Goal: Transaction & Acquisition: Purchase product/service

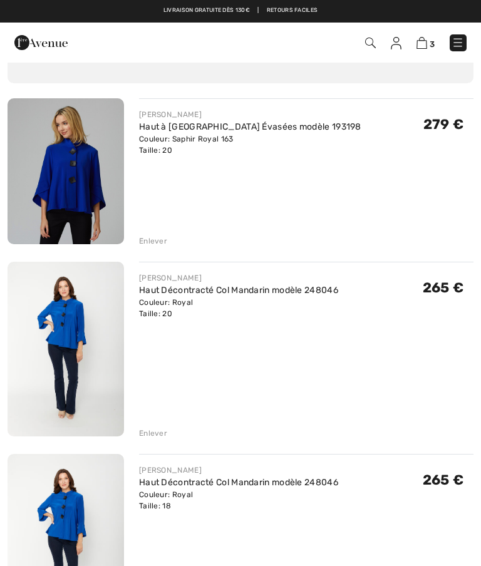
scroll to position [80, 0]
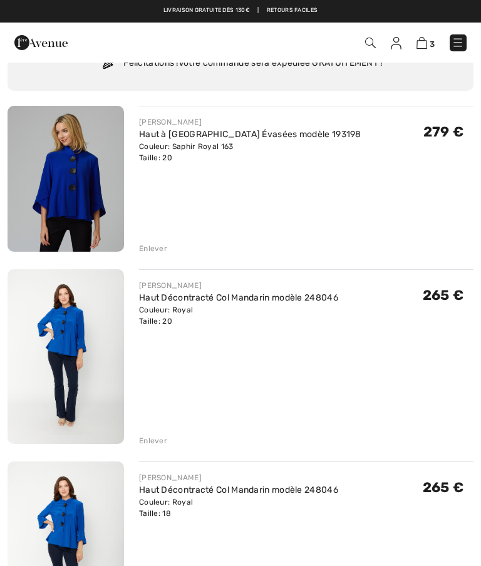
click at [153, 439] on div "Enlever" at bounding box center [153, 440] width 28 height 11
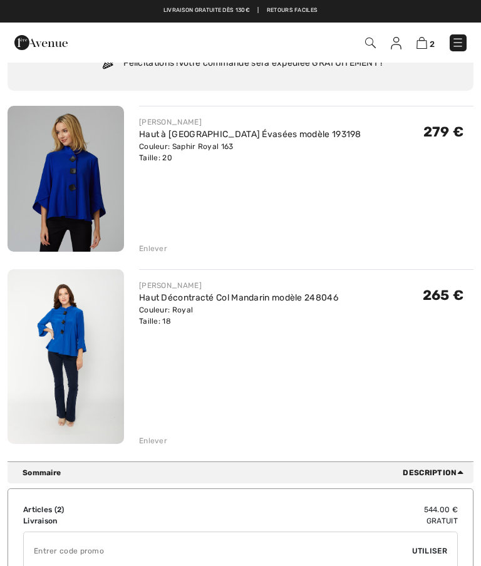
scroll to position [60, 0]
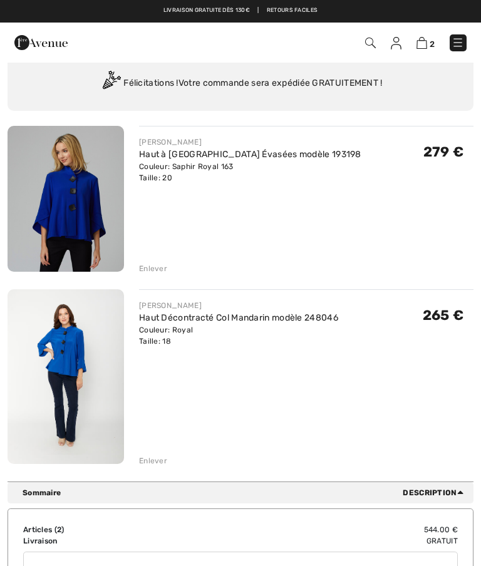
click at [147, 459] on div "Enlever" at bounding box center [153, 461] width 28 height 11
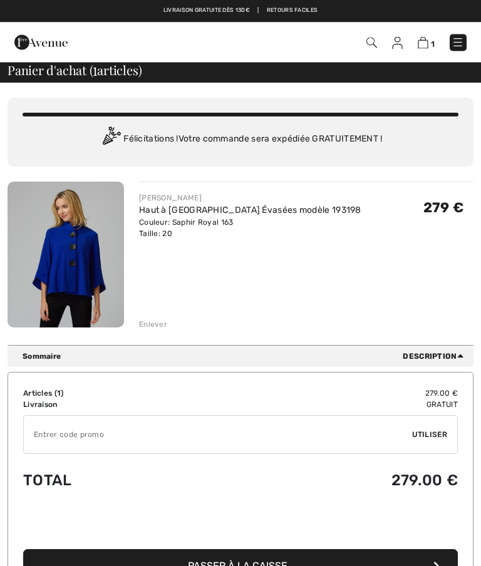
scroll to position [0, 0]
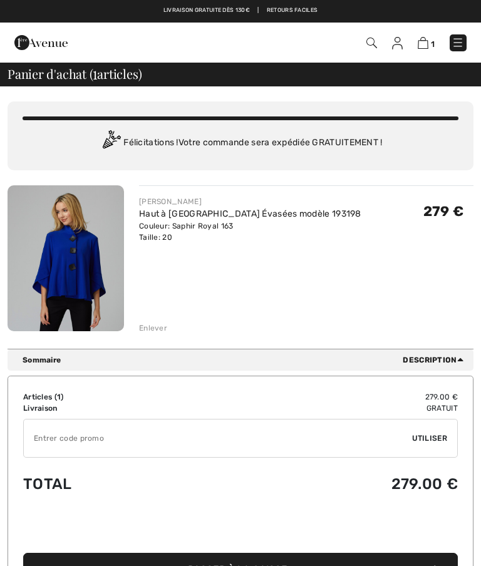
click at [68, 268] on img at bounding box center [66, 258] width 117 height 146
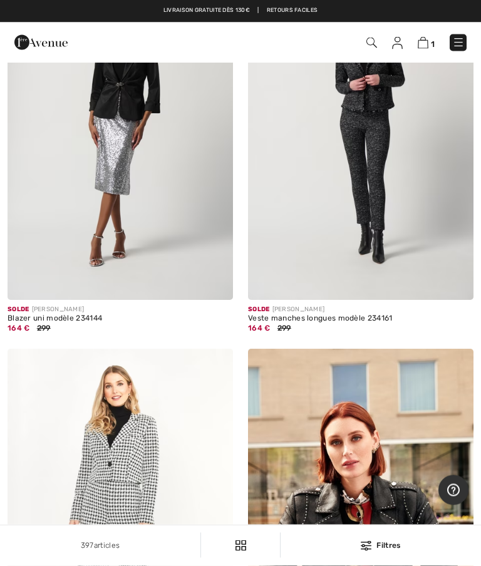
scroll to position [5955, 0]
click at [427, 45] on img at bounding box center [423, 43] width 11 height 12
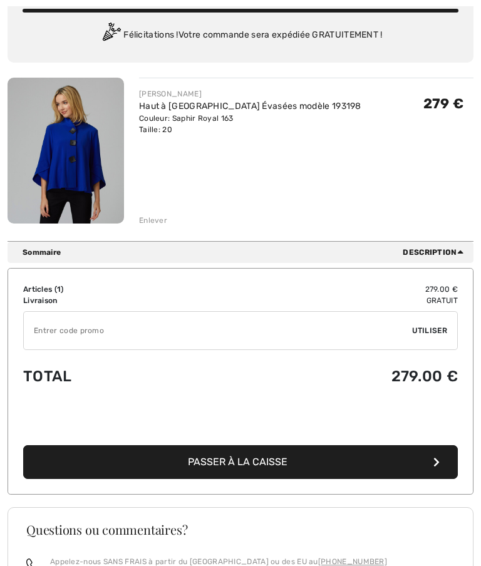
scroll to position [109, 0]
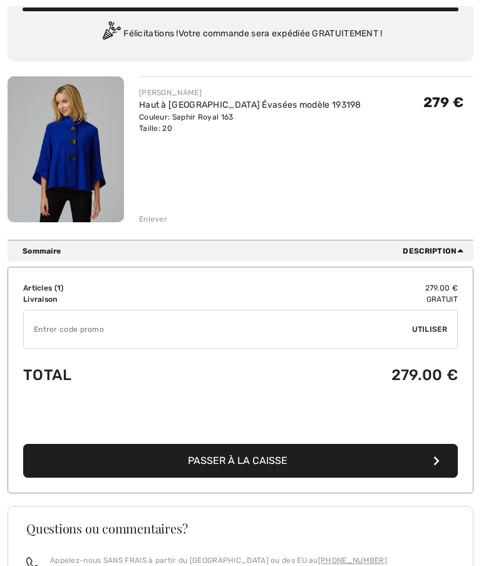
click at [157, 218] on div "Enlever" at bounding box center [153, 219] width 28 height 11
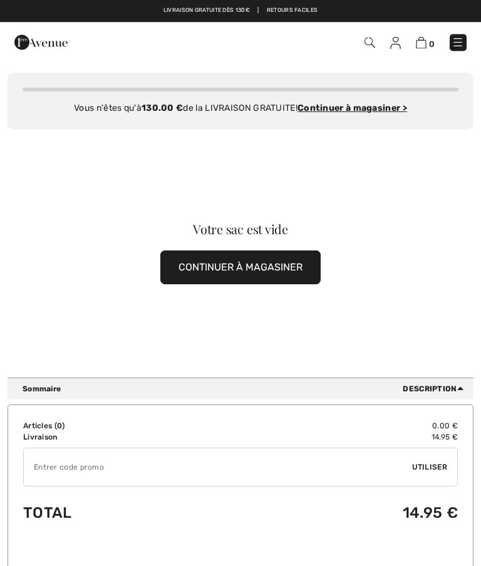
scroll to position [0, 0]
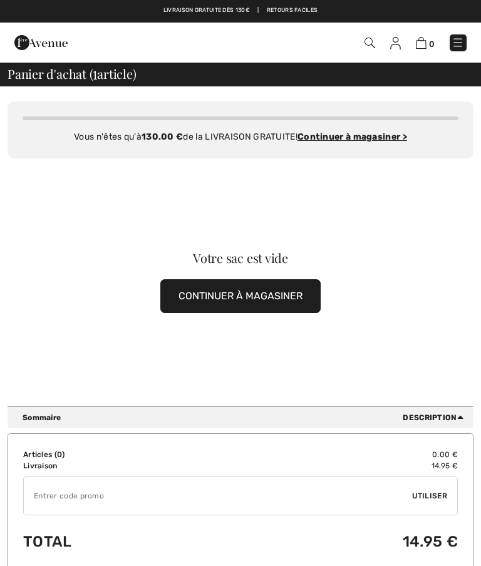
click at [294, 295] on button "CONTINUER À MAGASINER" at bounding box center [240, 296] width 160 height 34
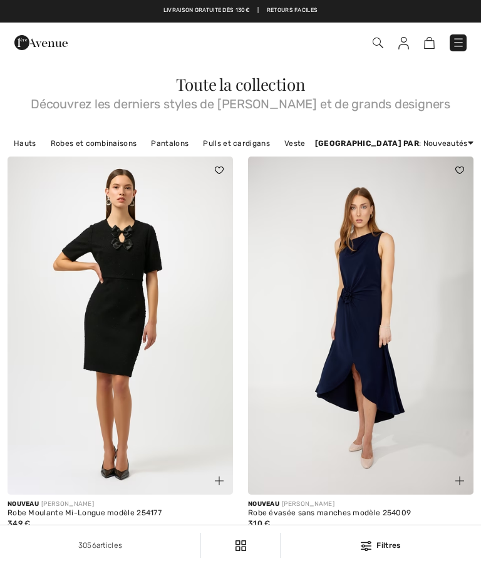
checkbox input "true"
click at [462, 44] on img at bounding box center [458, 42] width 13 height 13
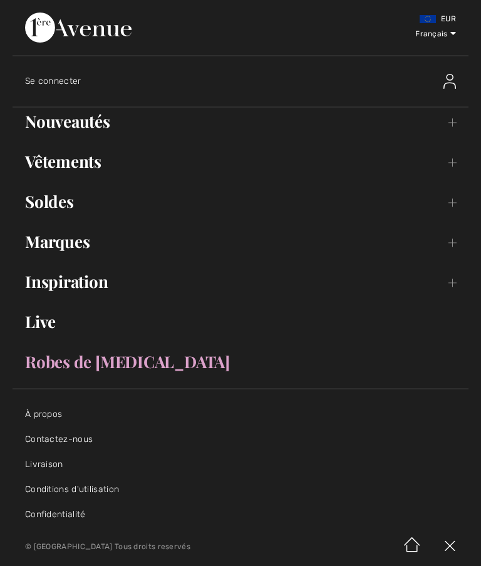
click at [69, 125] on link "Nouveautés Toggle submenu" at bounding box center [241, 122] width 456 height 28
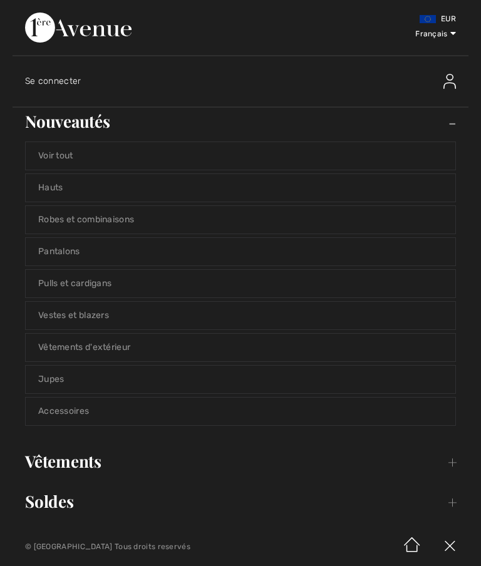
click at [9, 165] on div "EUR Français English Français Se connecter Nouveautés Toggle submenu Voir tout …" at bounding box center [240, 264] width 481 height 528
click at [48, 194] on link "Hauts" at bounding box center [241, 188] width 430 height 28
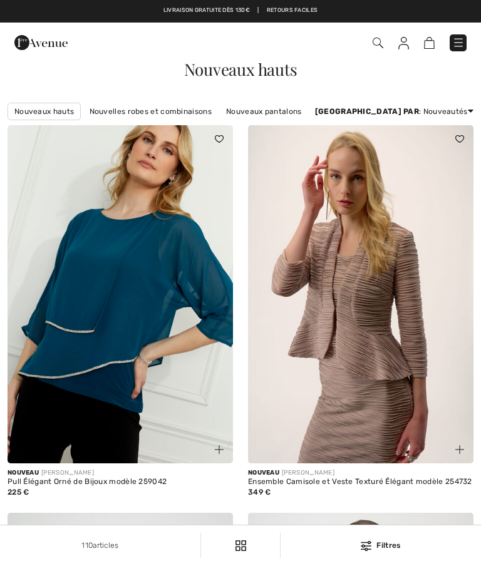
checkbox input "true"
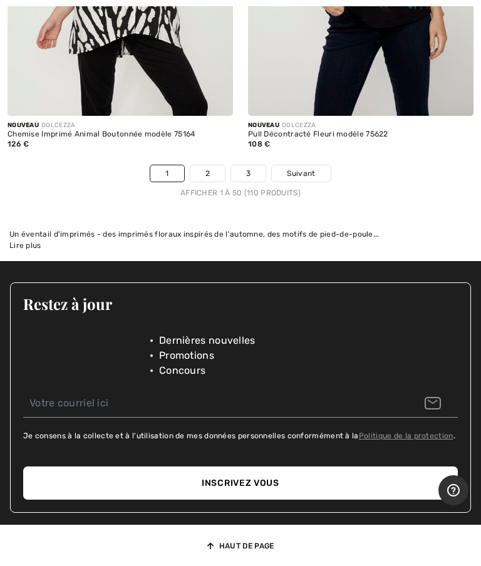
scroll to position [10352, 0]
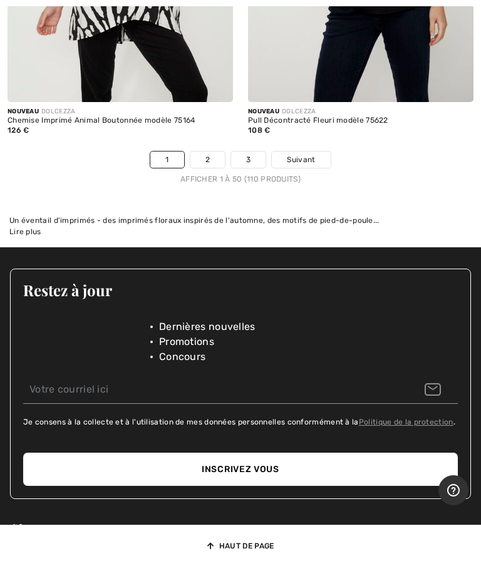
click at [303, 154] on span "Suivant" at bounding box center [301, 159] width 28 height 11
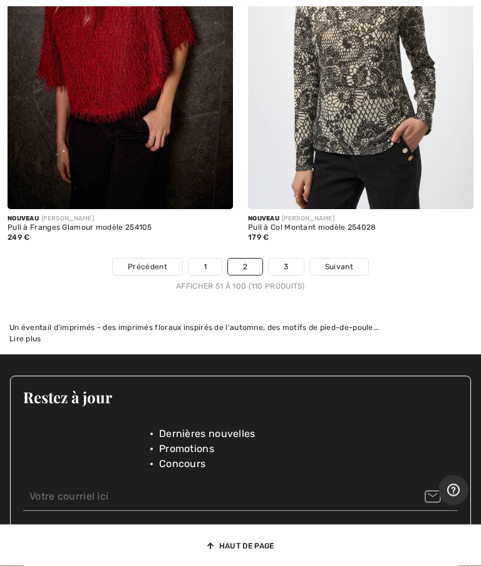
scroll to position [10306, 0]
click at [348, 261] on span "Suivant" at bounding box center [339, 266] width 28 height 11
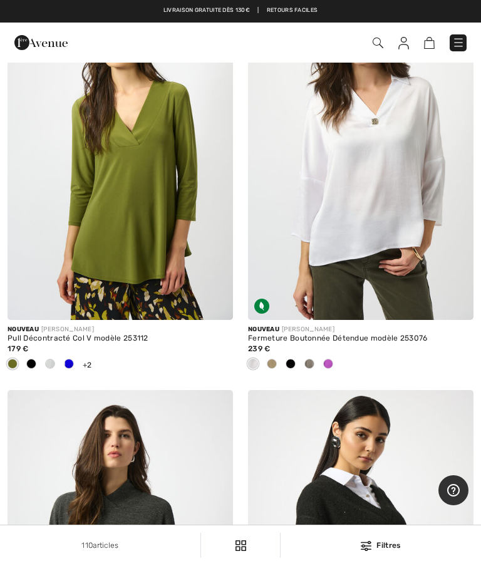
scroll to position [1313, 0]
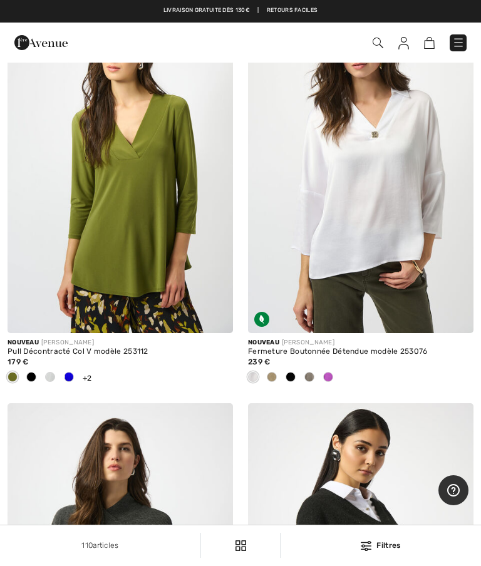
click at [103, 185] on img at bounding box center [121, 164] width 226 height 338
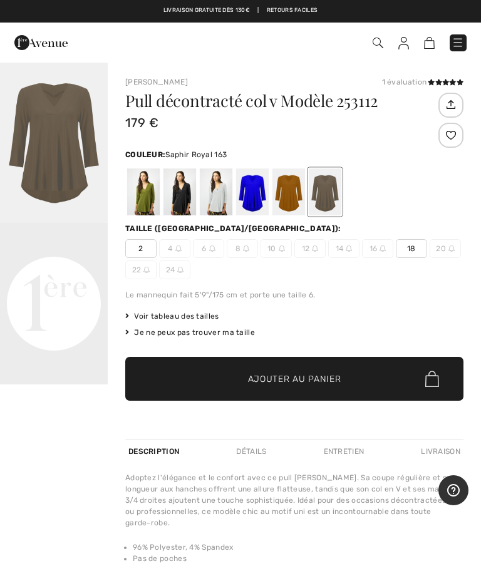
click at [241, 191] on div at bounding box center [252, 192] width 33 height 47
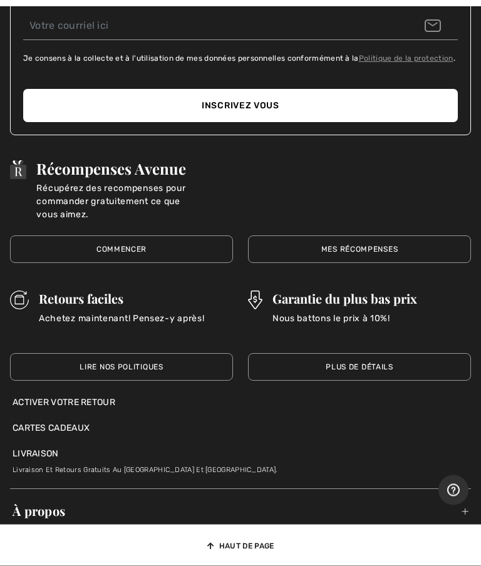
scroll to position [2338, 0]
